Goal: Find specific page/section: Find specific page/section

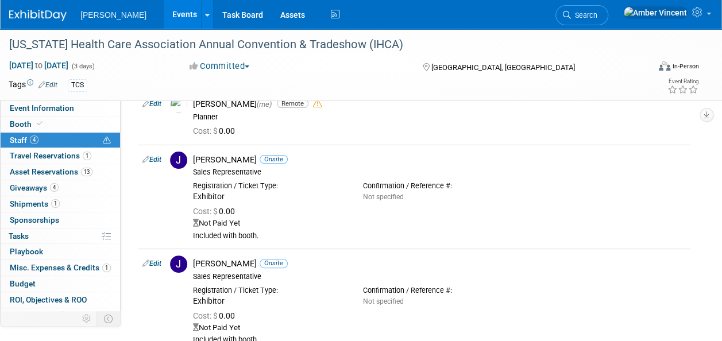
click at [598, 16] on span "Search" at bounding box center [584, 15] width 26 height 9
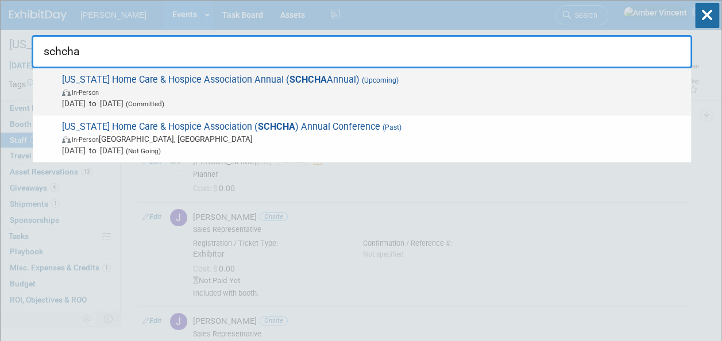
type input "schcha"
click at [376, 99] on span "Nov 16, 2025 to Nov 18, 2025 (Committed)" at bounding box center [373, 103] width 623 height 11
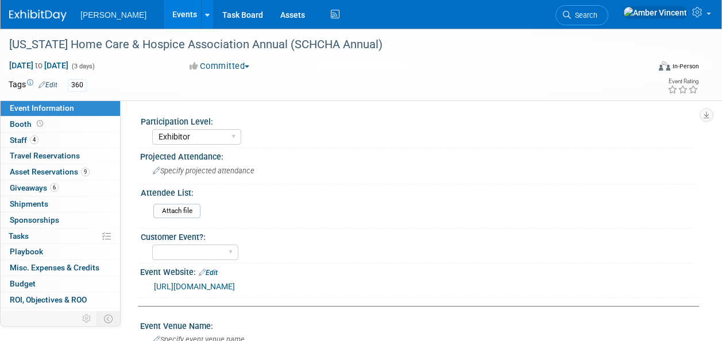
select select "Exhibitor"
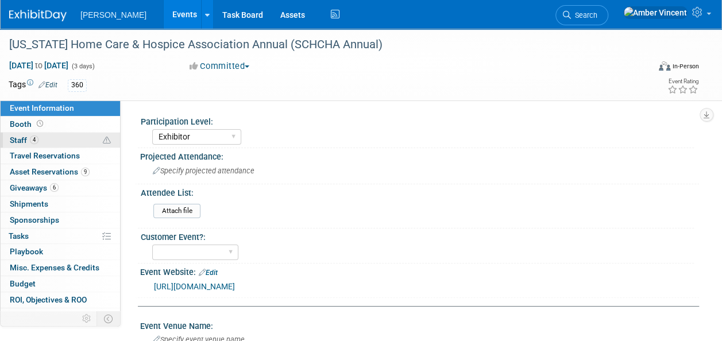
click at [33, 142] on span "4" at bounding box center [34, 140] width 9 height 9
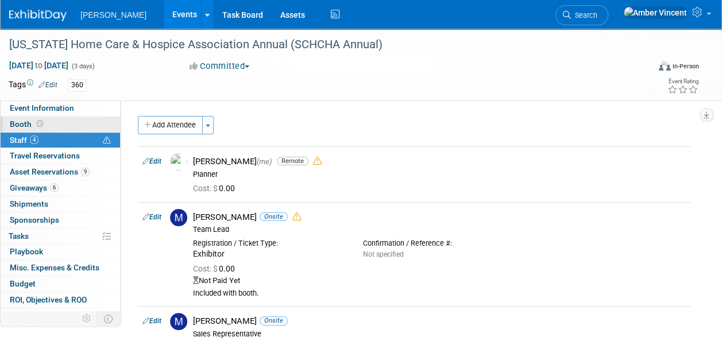
click at [32, 122] on span "Booth" at bounding box center [28, 124] width 36 height 9
